Goal: Information Seeking & Learning: Compare options

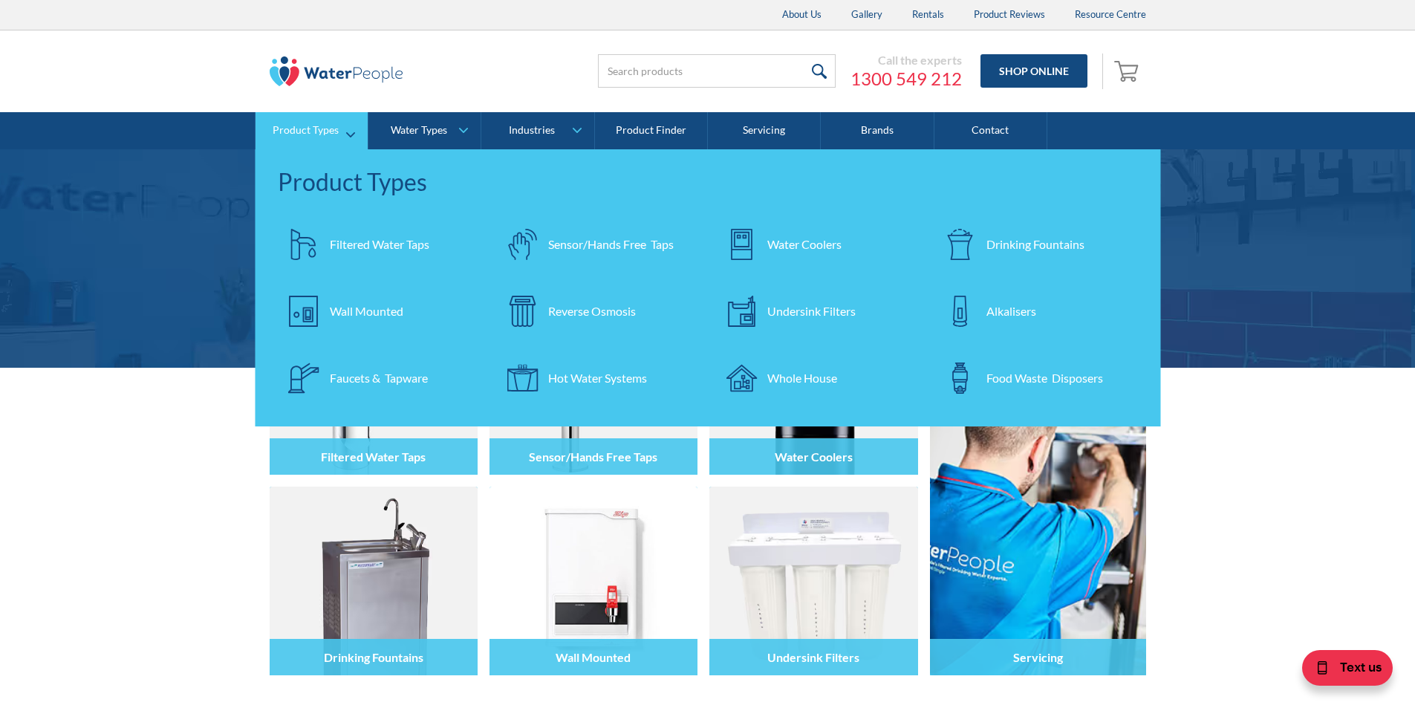
click at [804, 309] on div "Undersink Filters" at bounding box center [811, 311] width 88 height 18
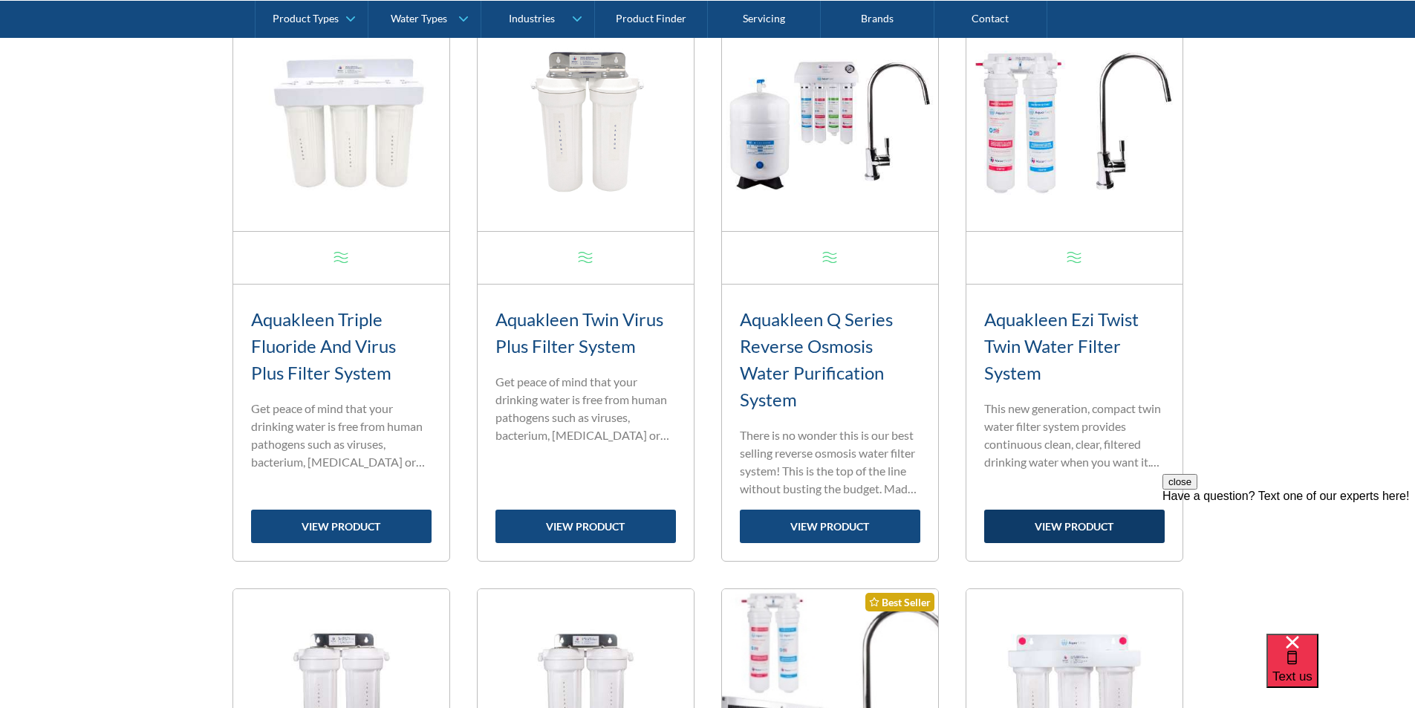
click at [1078, 528] on link "view product" at bounding box center [1074, 526] width 180 height 33
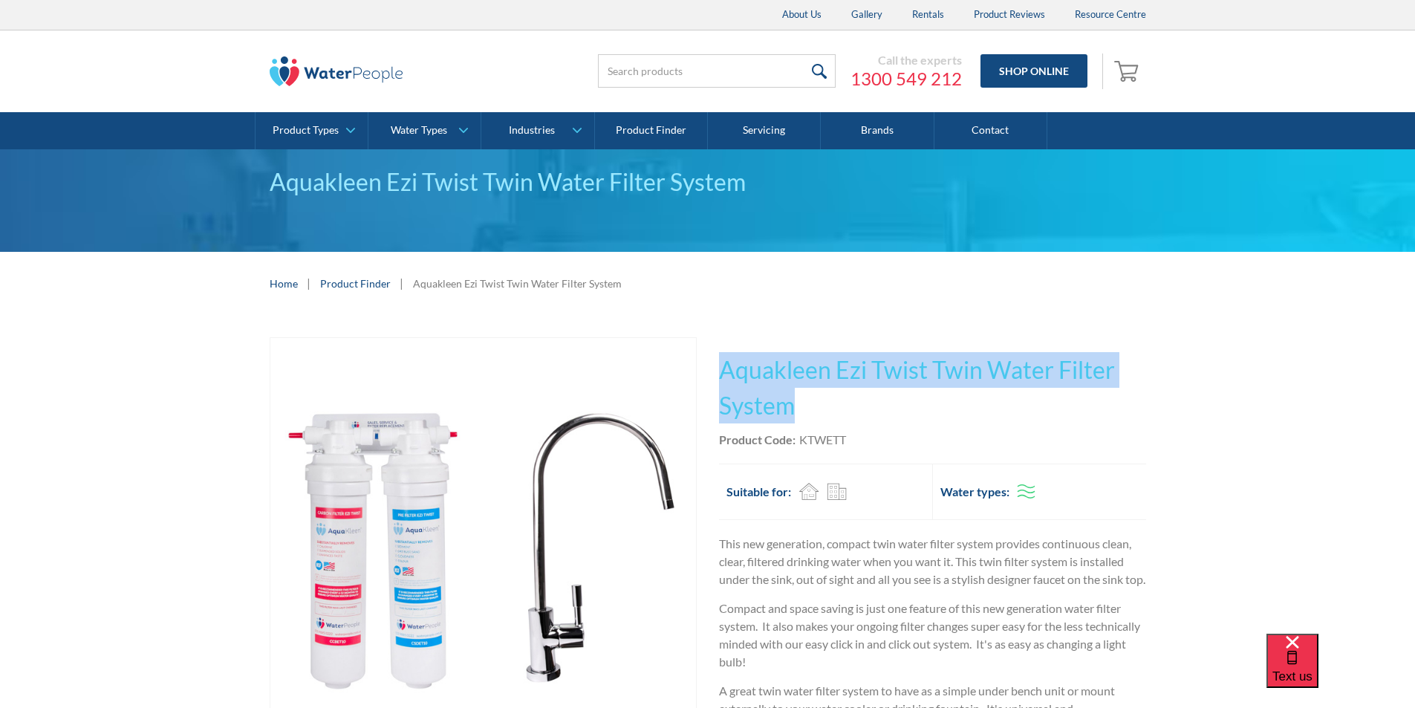
drag, startPoint x: 804, startPoint y: 405, endPoint x: 724, endPoint y: 368, distance: 87.4
click at [714, 362] on div "Play video Fits Most Brands Best Seller No items found. This tap design is incl…" at bounding box center [708, 576] width 876 height 478
copy h1 "Aquakleen Ezi Twist Twin Water Filter System"
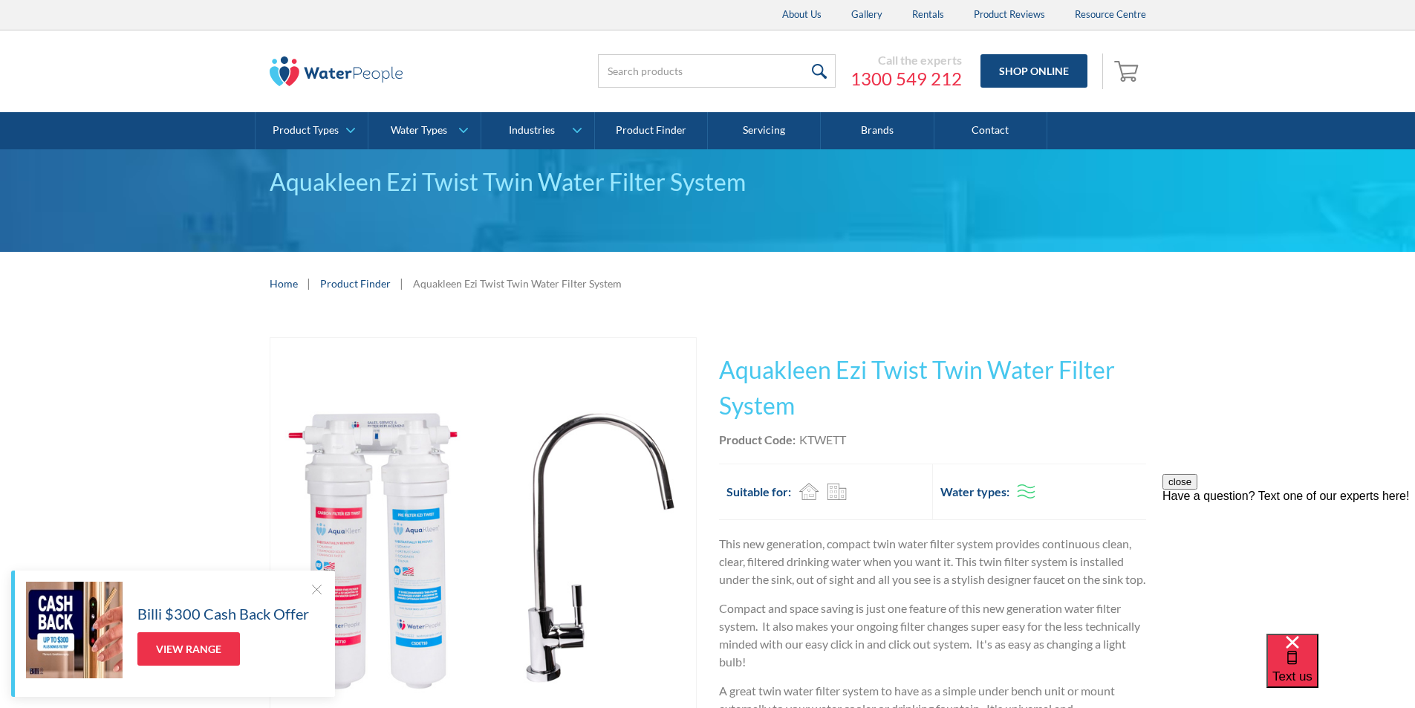
click at [857, 449] on div "This tap design is included in our standard range tap options when you purchase…" at bounding box center [932, 576] width 427 height 478
drag, startPoint x: 844, startPoint y: 436, endPoint x: 798, endPoint y: 437, distance: 46.8
click at [798, 437] on div "Product Code: KTWETT" at bounding box center [932, 440] width 427 height 18
copy div "KTWETT"
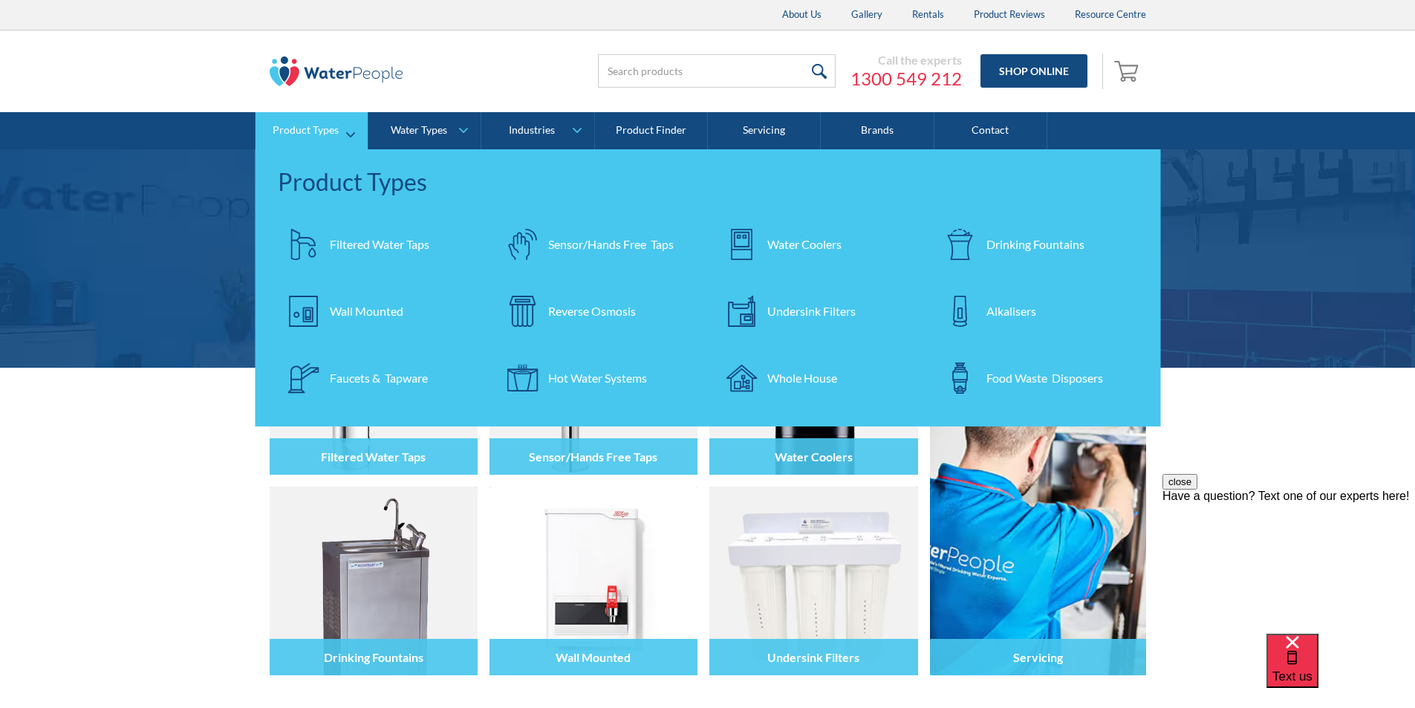
click at [379, 242] on div "Filtered Water Taps" at bounding box center [380, 244] width 100 height 18
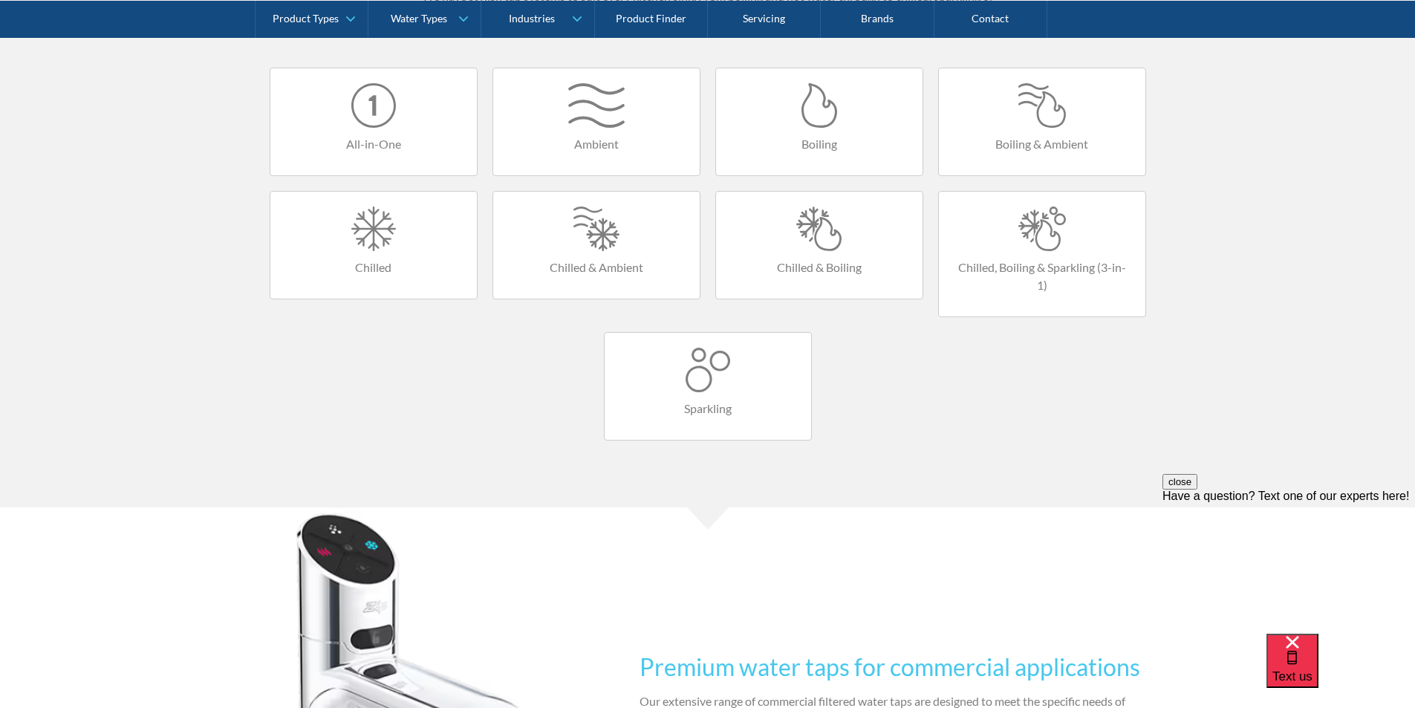
click at [1041, 238] on div at bounding box center [1042, 228] width 177 height 45
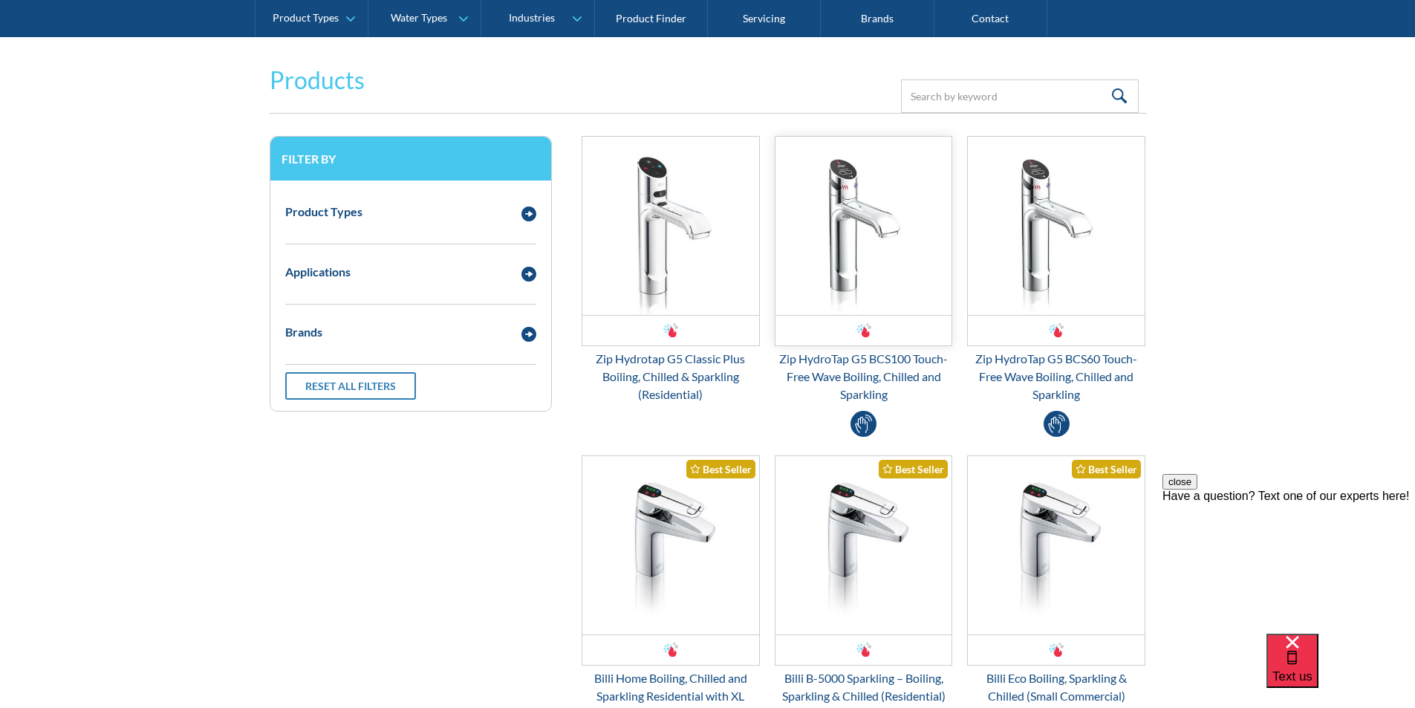
scroll to position [297, 0]
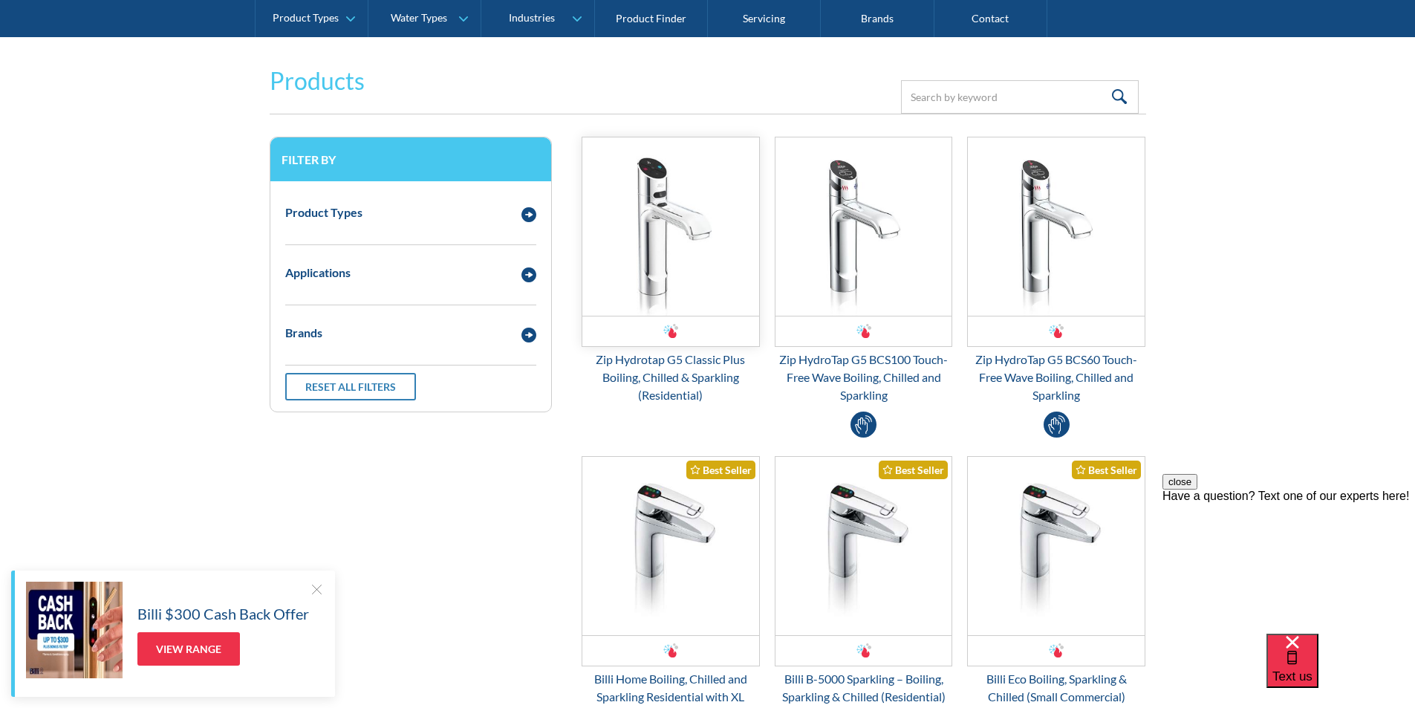
click at [665, 249] on img "Email Form 3" at bounding box center [670, 226] width 177 height 178
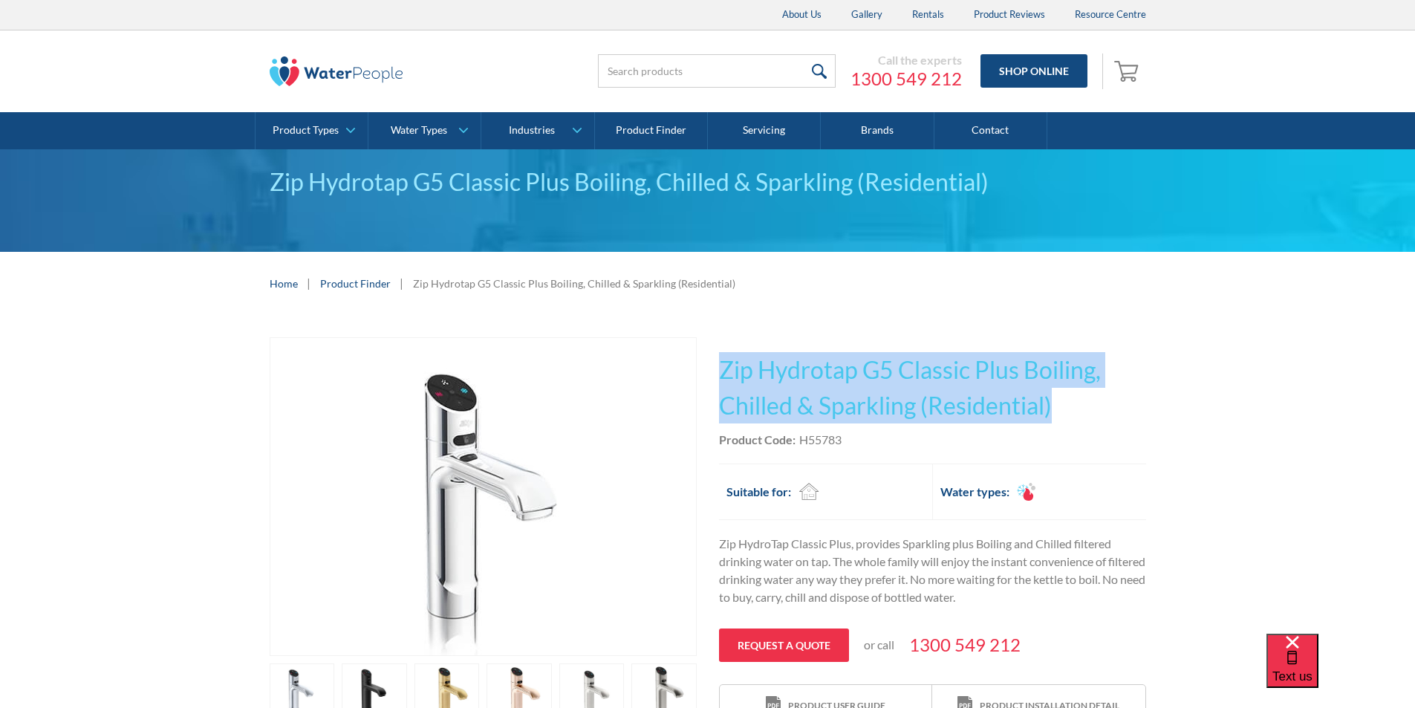
drag, startPoint x: 1061, startPoint y: 395, endPoint x: 726, endPoint y: 345, distance: 338.8
click at [726, 345] on div "This tap design is included in our standard range tap options when you purchase…" at bounding box center [932, 532] width 427 height 391
copy h1 "Zip Hydrotap G5 Classic Plus Boiling, Chilled & Sparkling (Residential)"
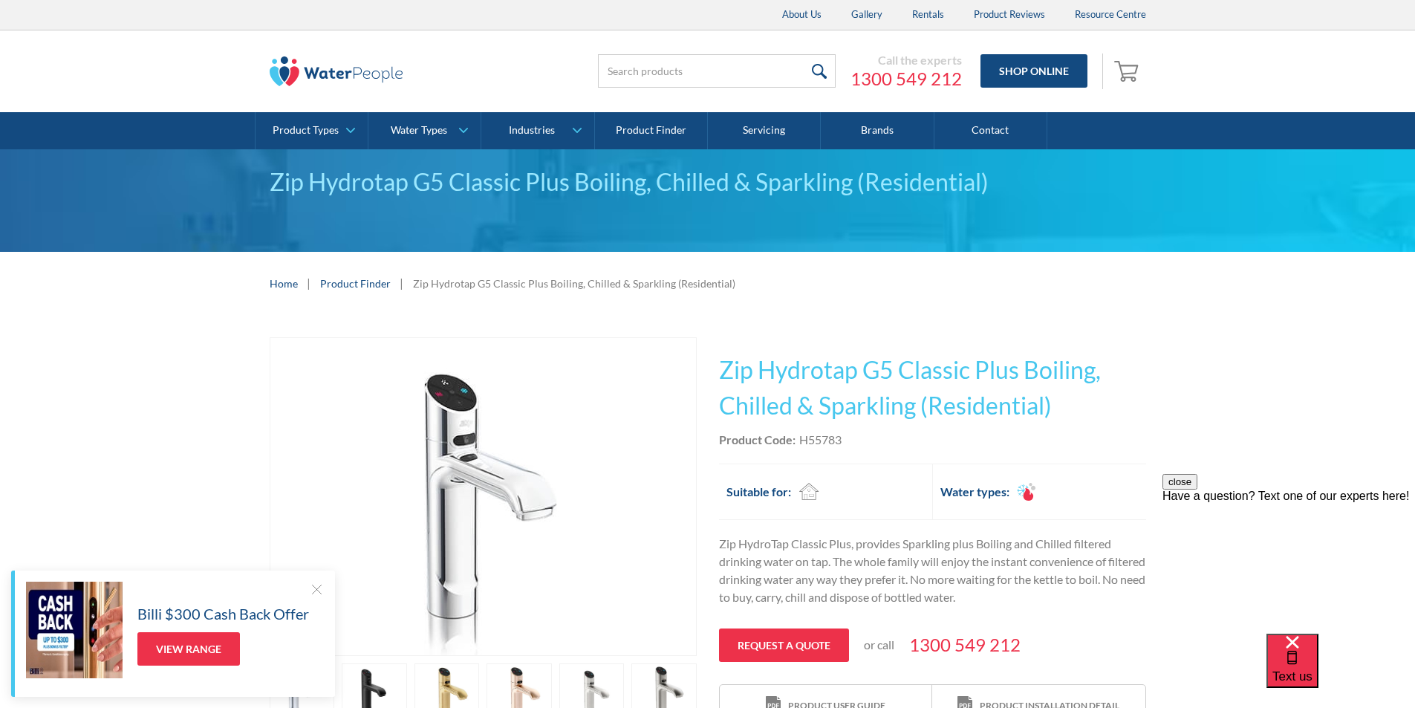
click at [864, 446] on div "Product Code: H55783" at bounding box center [932, 440] width 427 height 18
drag, startPoint x: 831, startPoint y: 437, endPoint x: 795, endPoint y: 438, distance: 35.7
click at [795, 438] on div "Product Code: H55783" at bounding box center [932, 440] width 427 height 18
copy div "H55783"
